Goal: Information Seeking & Learning: Learn about a topic

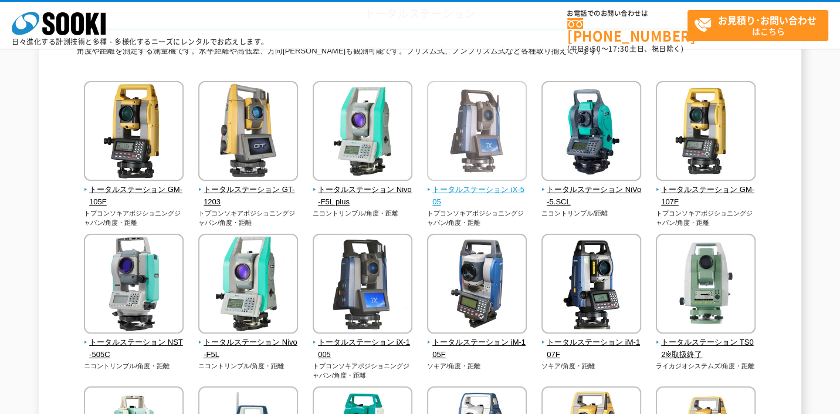
click at [488, 151] on img at bounding box center [477, 132] width 100 height 103
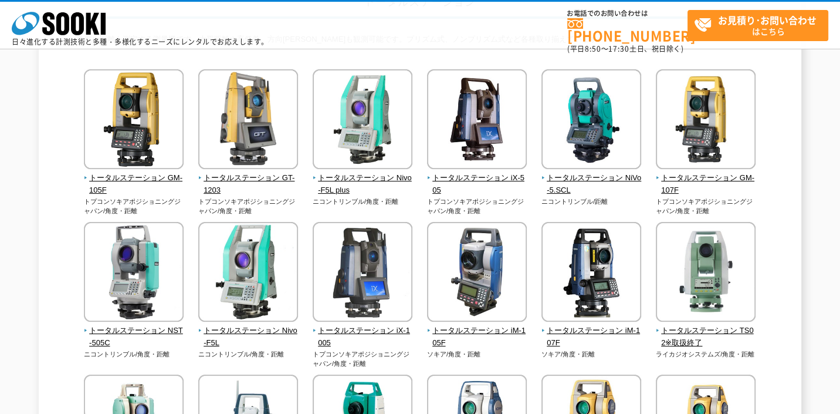
scroll to position [83, 0]
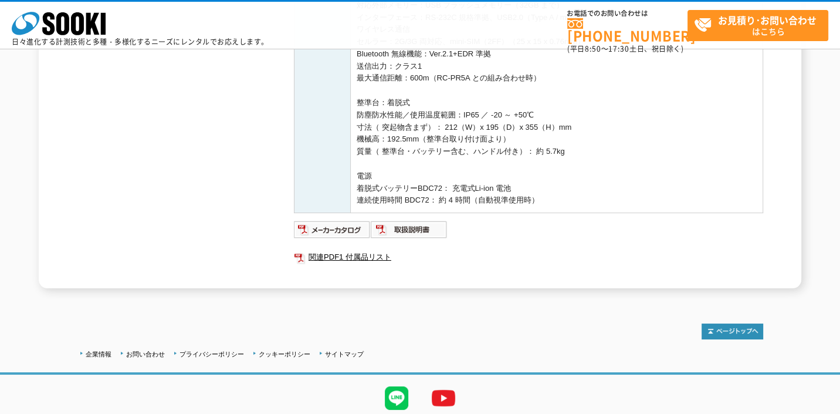
scroll to position [565, 0]
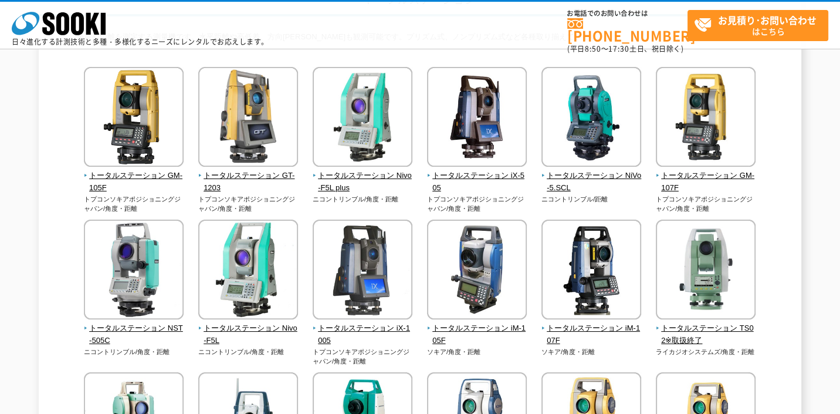
scroll to position [117, 0]
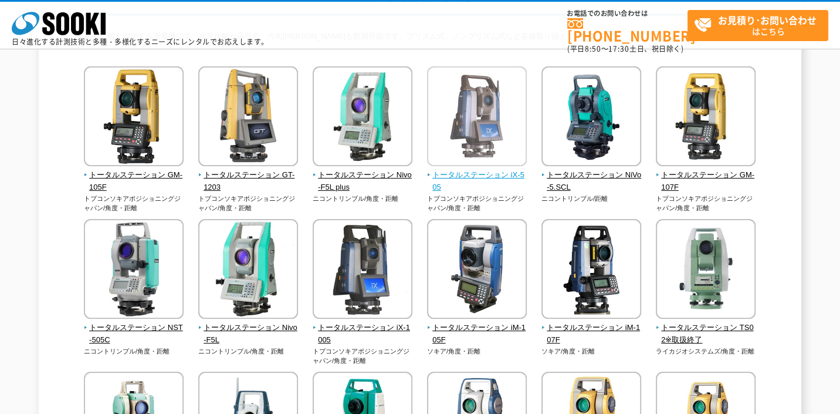
click at [468, 136] on img at bounding box center [477, 117] width 100 height 103
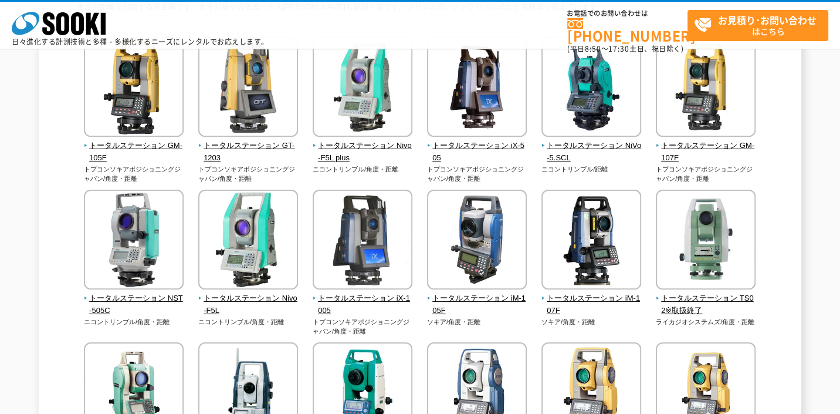
scroll to position [176, 0]
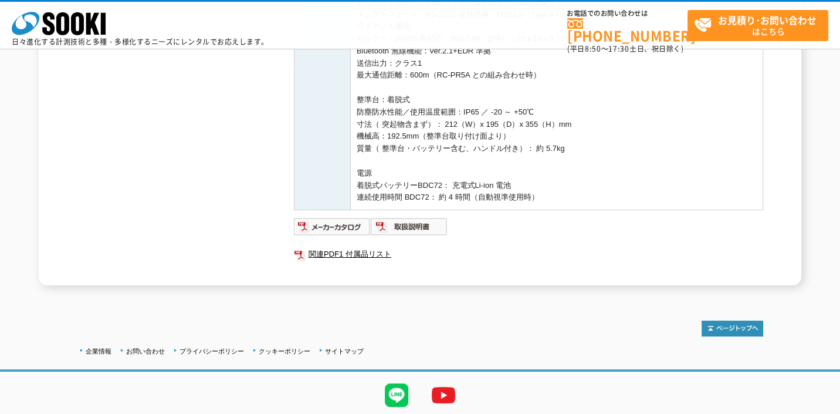
scroll to position [565, 0]
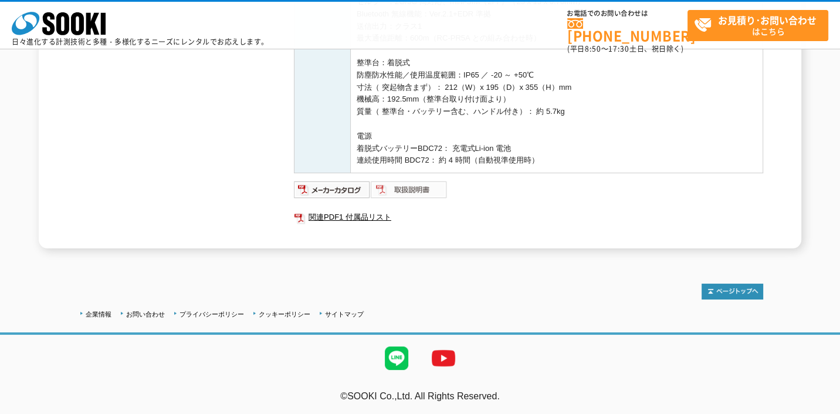
click at [409, 187] on img at bounding box center [409, 189] width 77 height 19
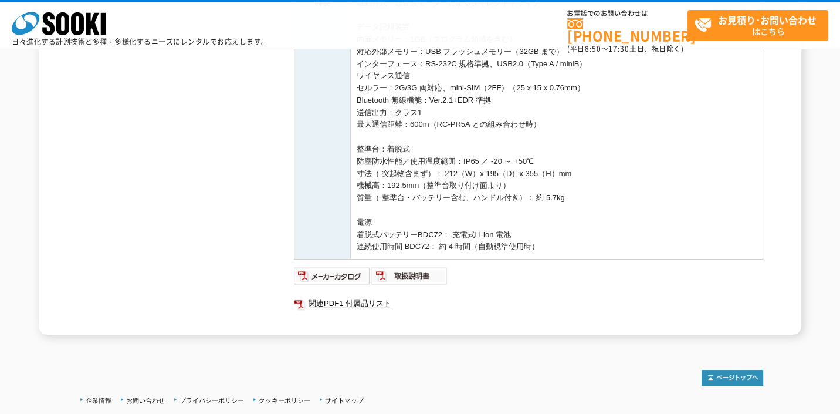
scroll to position [389, 0]
